Goal: Find specific page/section: Find specific page/section

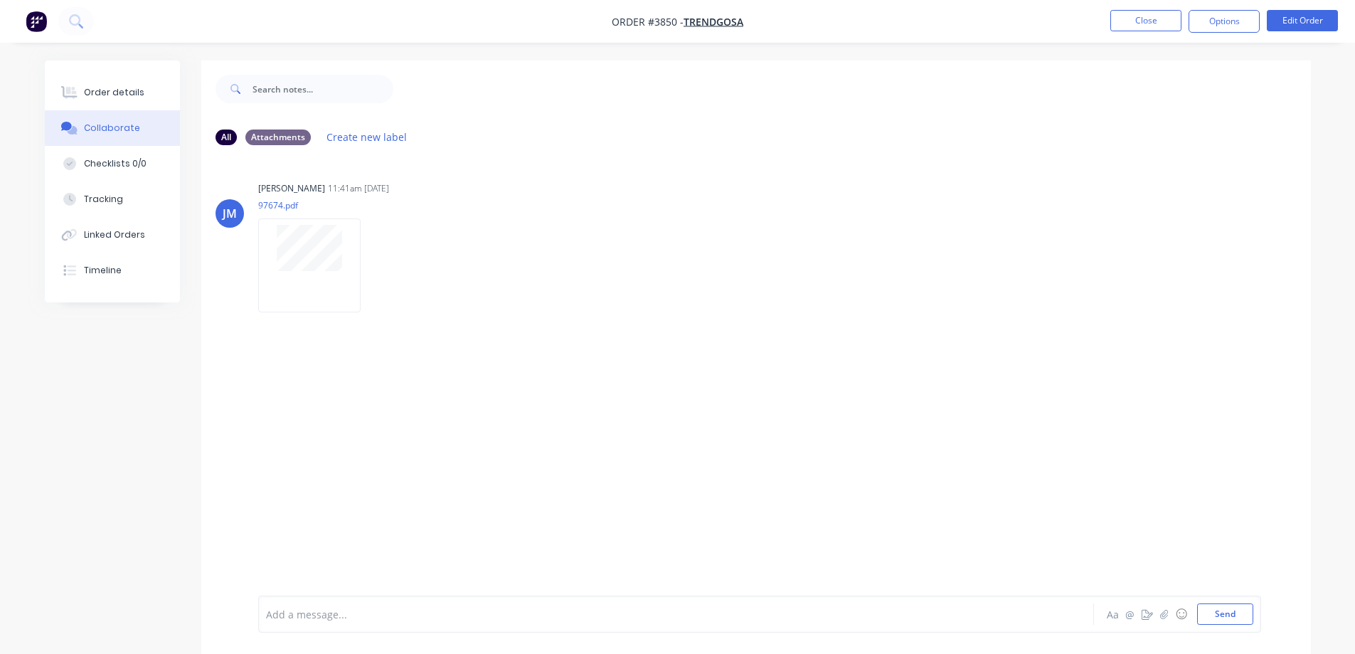
click at [84, 16] on button at bounding box center [76, 21] width 36 height 28
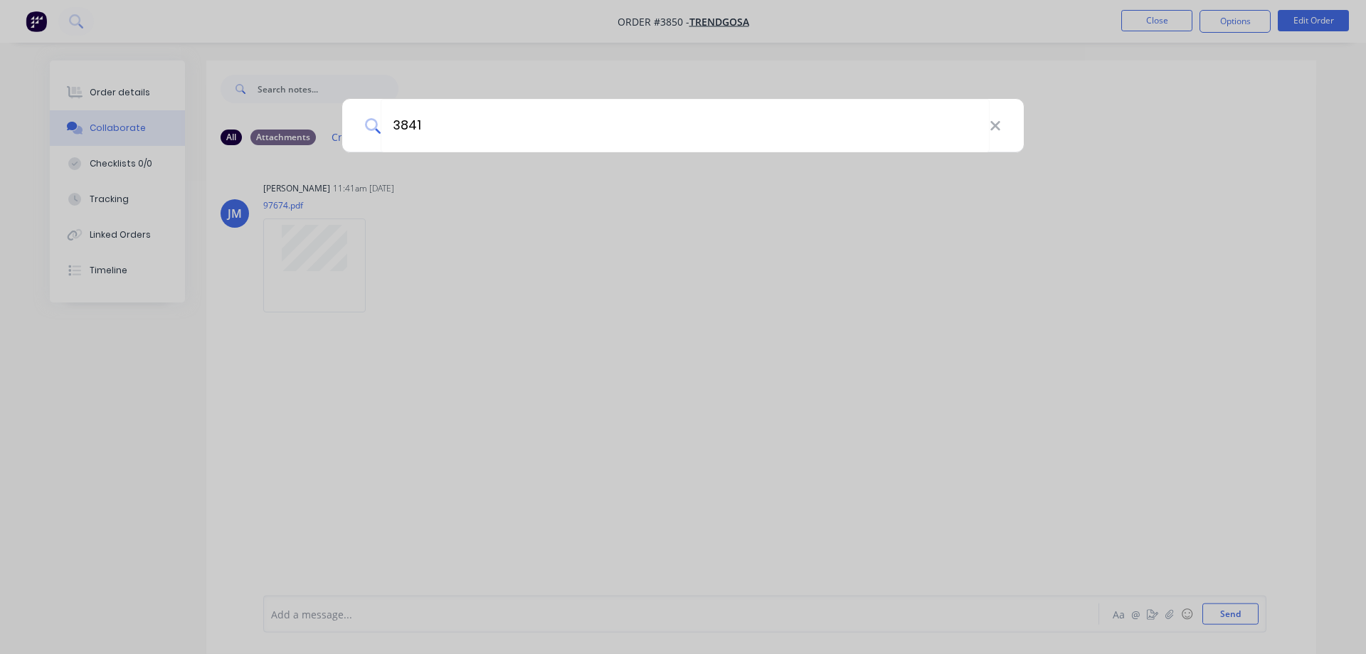
type input "3841"
click at [1166, 16] on div "3841" at bounding box center [683, 327] width 1366 height 654
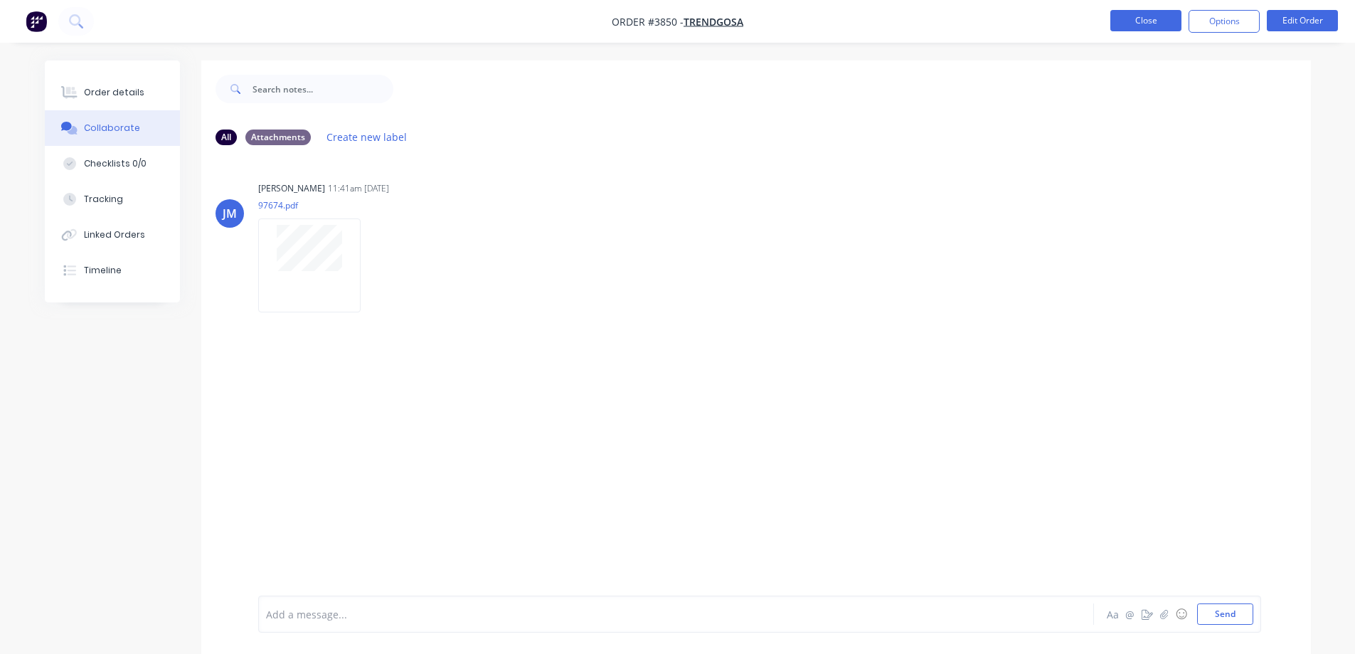
click at [1123, 16] on button "Close" at bounding box center [1145, 20] width 71 height 21
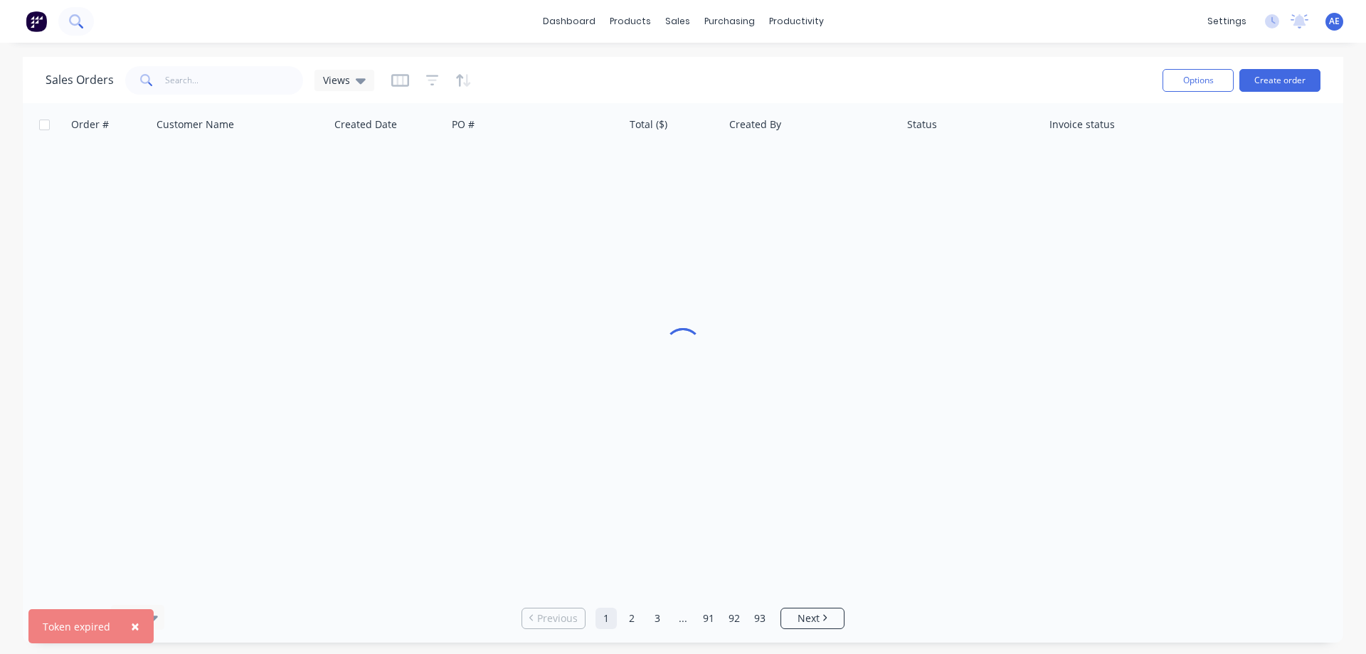
click at [69, 17] on icon at bounding box center [76, 21] width 14 height 14
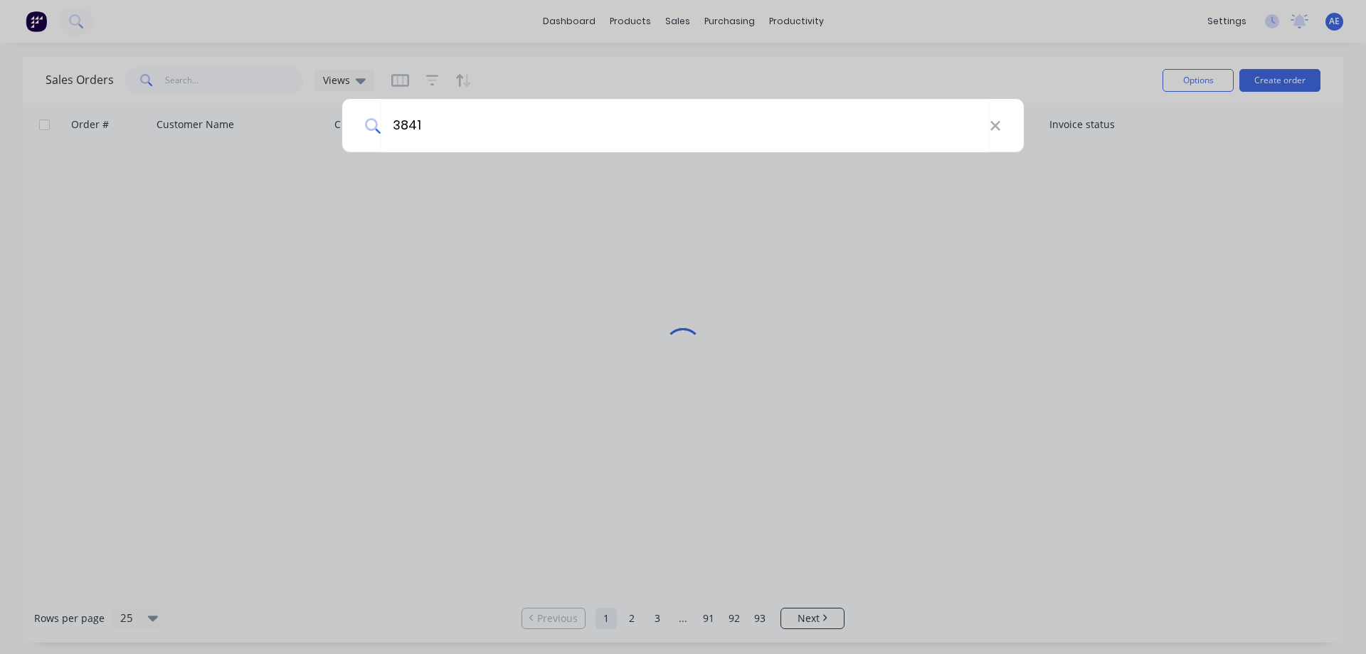
type input "3841"
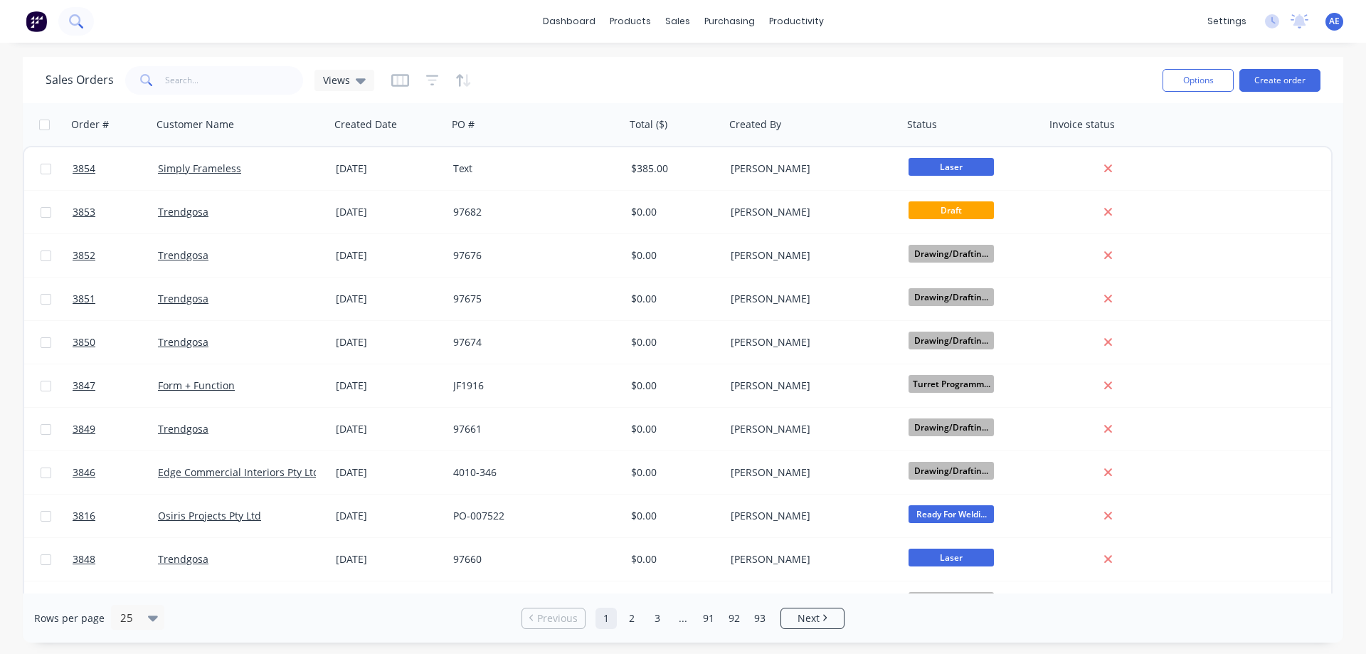
click at [75, 19] on icon at bounding box center [76, 21] width 14 height 14
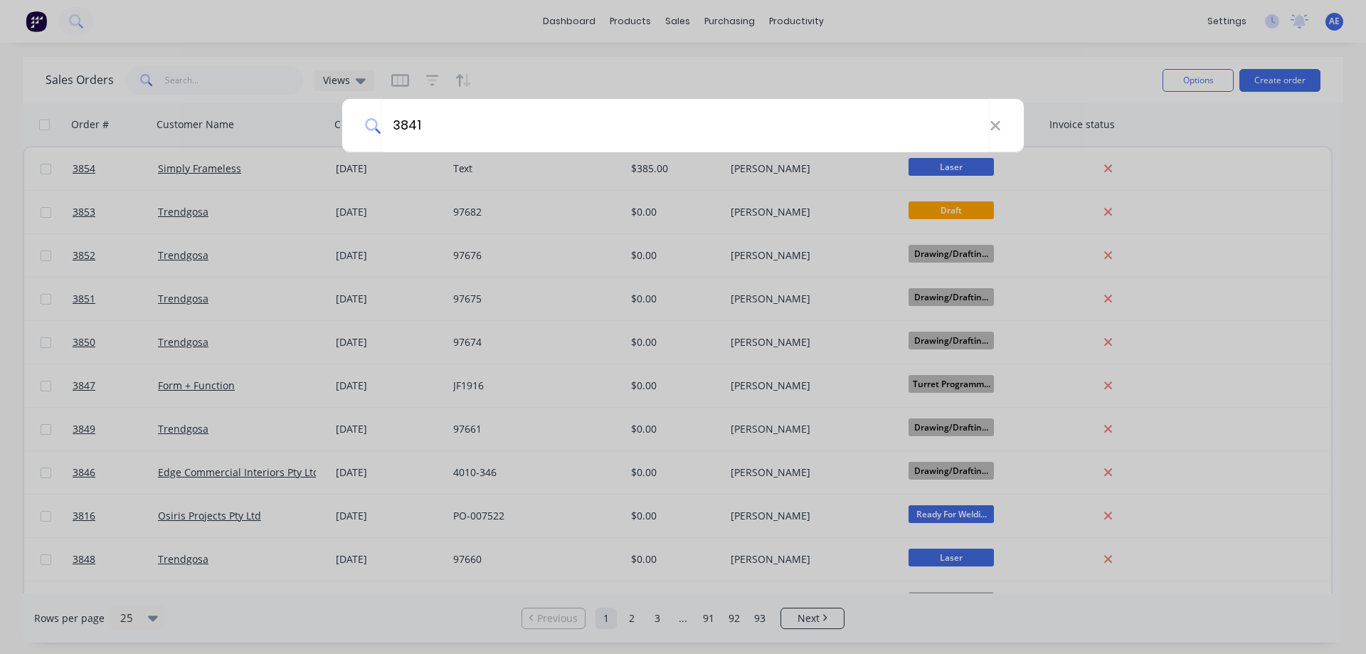
type input "3841"
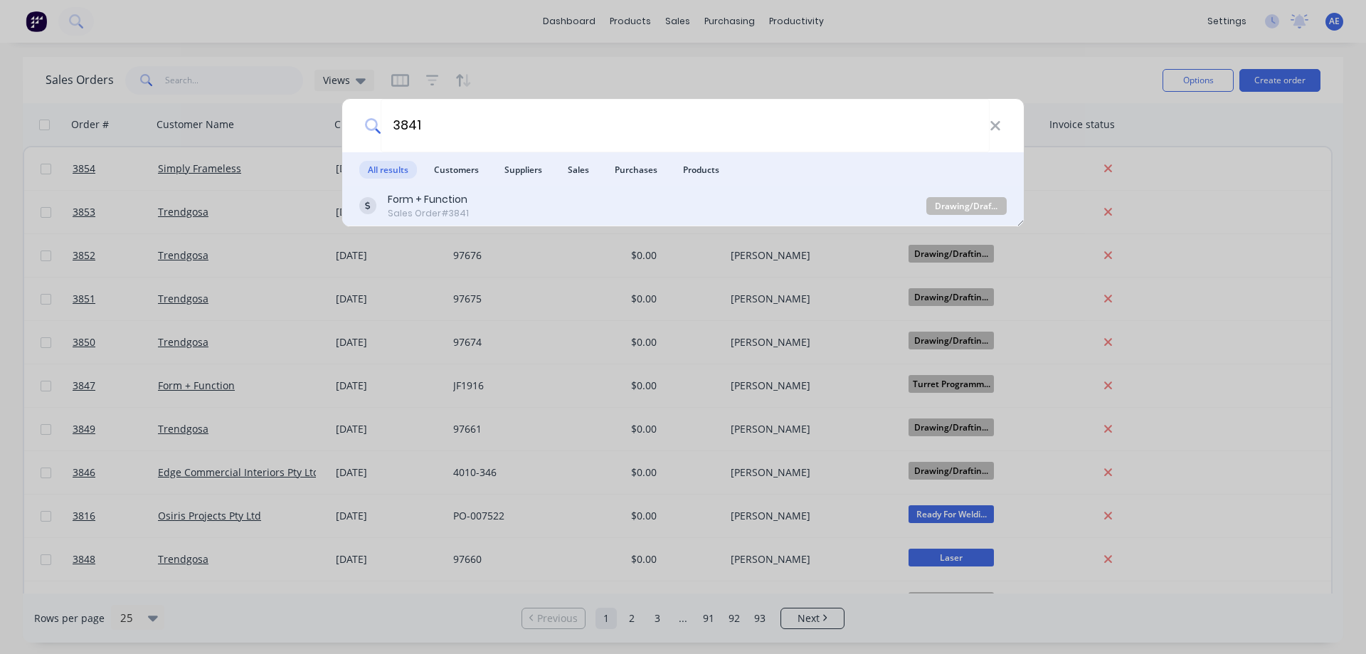
click at [444, 213] on div "Sales Order #3841" at bounding box center [428, 213] width 81 height 13
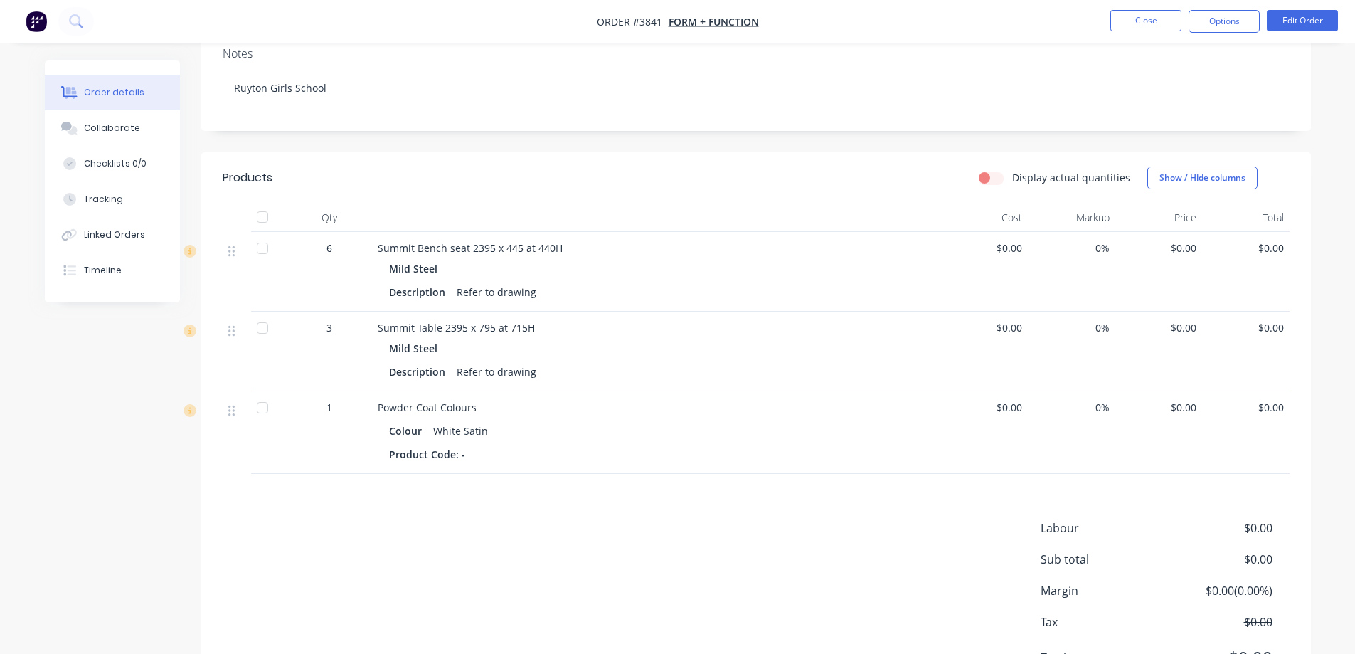
scroll to position [317, 0]
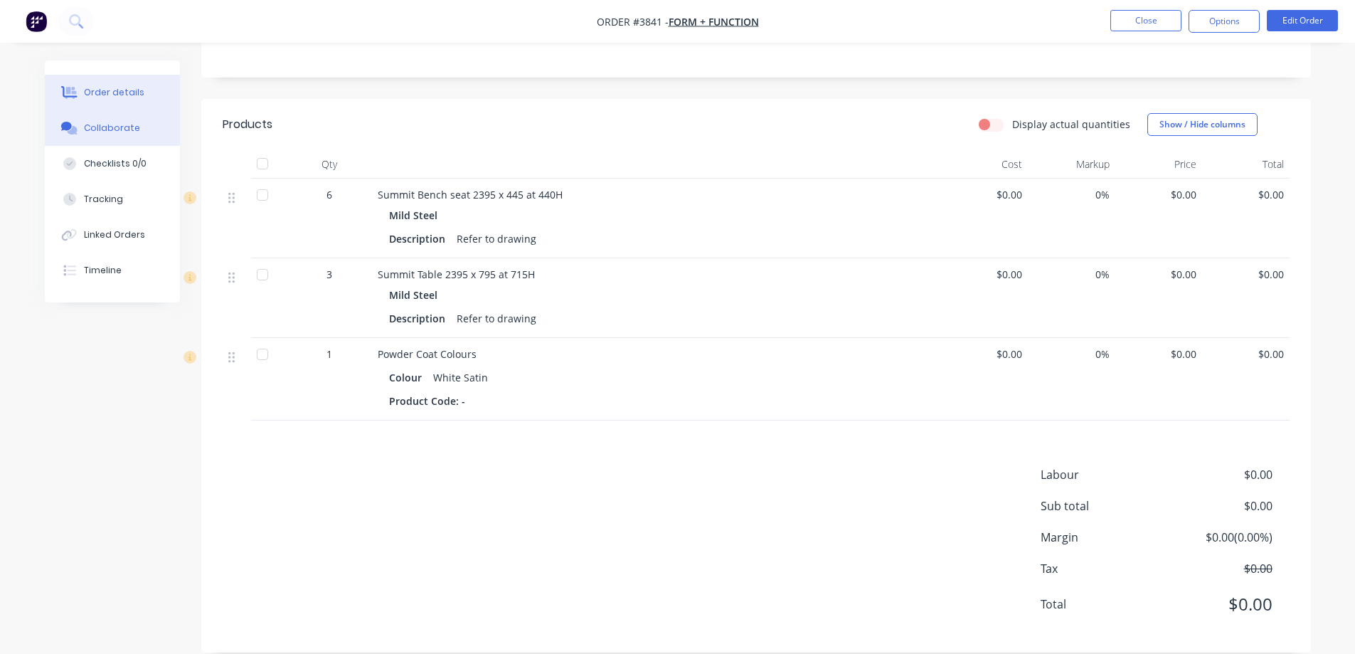
click at [107, 132] on div "Collaborate" at bounding box center [112, 128] width 56 height 13
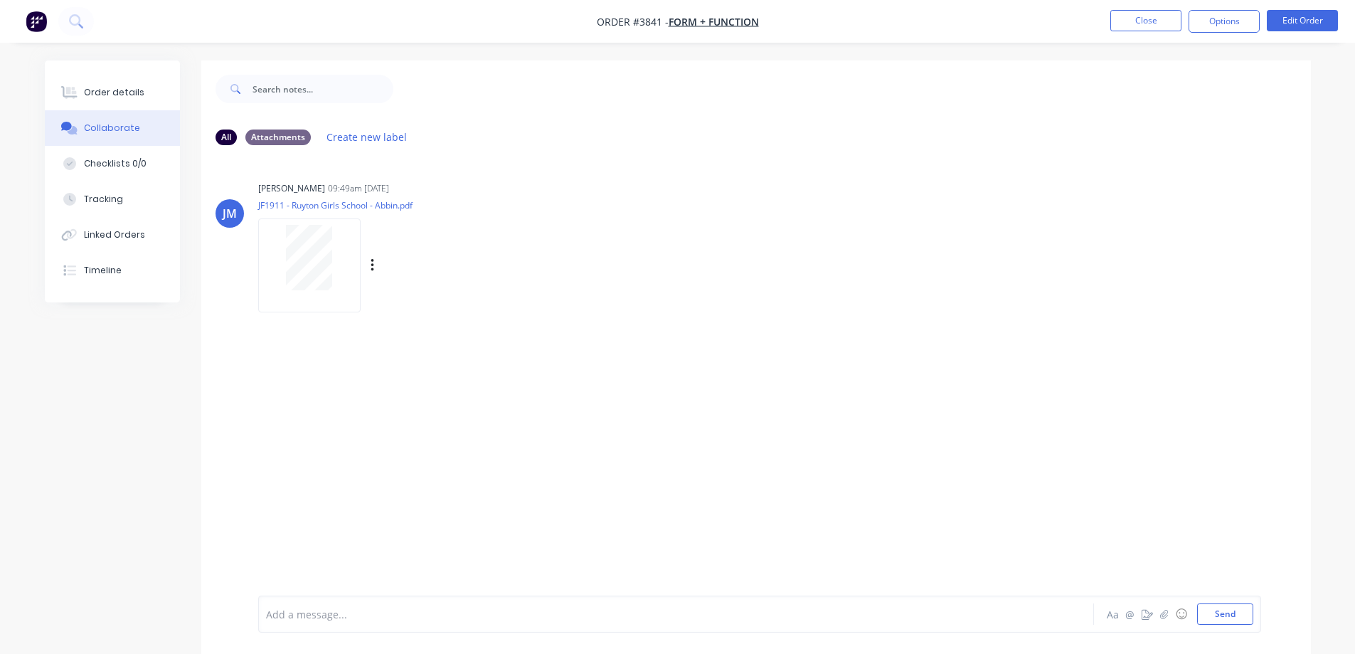
click at [393, 208] on p "JF1911 - Ruyton Girls School - Abbin.pdf" at bounding box center [388, 205] width 261 height 12
